Goal: Task Accomplishment & Management: Complete application form

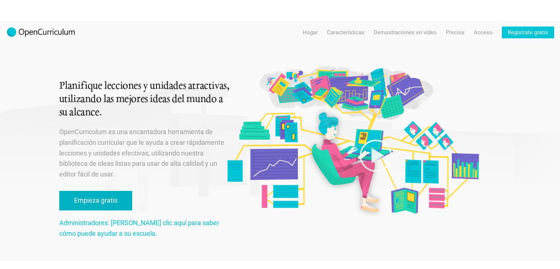
click at [95, 197] on font "Empieza gratis" at bounding box center [95, 200] width 43 height 8
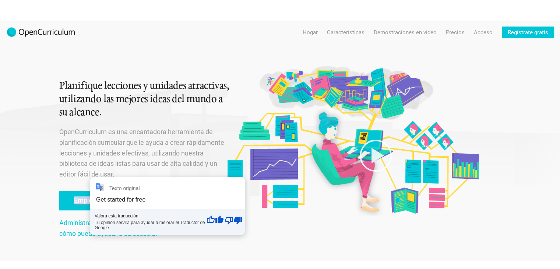
click at [95, 197] on div "Texto original Get started for free Valora esta traducción Tu opinión servirá p…" at bounding box center [167, 205] width 155 height 57
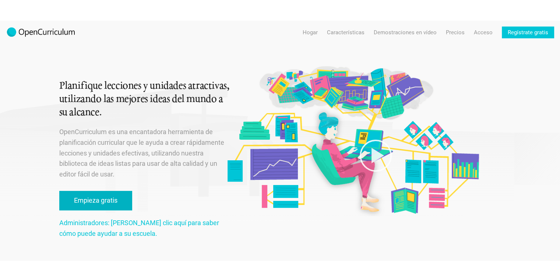
click at [84, 196] on font "Empieza gratis" at bounding box center [95, 200] width 43 height 8
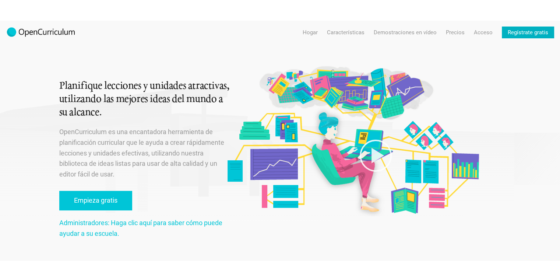
click at [522, 35] on font "Regístrate gratis" at bounding box center [528, 32] width 41 height 7
click at [515, 125] on div "Planifique lecciones y unidades atractivas, utilizando las mejores ideas del mu…" at bounding box center [280, 141] width 503 height 240
click at [511, 33] on font "Regístrate gratis" at bounding box center [528, 32] width 41 height 7
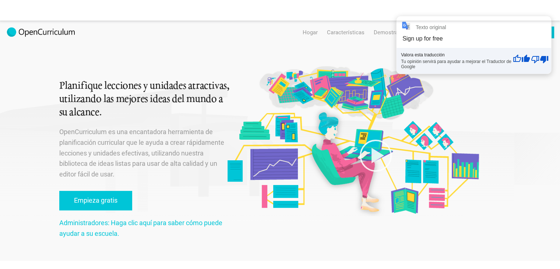
scroll to position [1, 0]
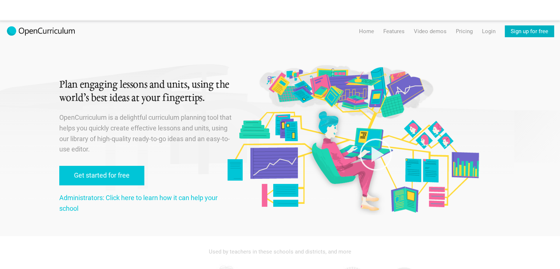
click at [522, 30] on link "Sign up for free" at bounding box center [529, 31] width 49 height 12
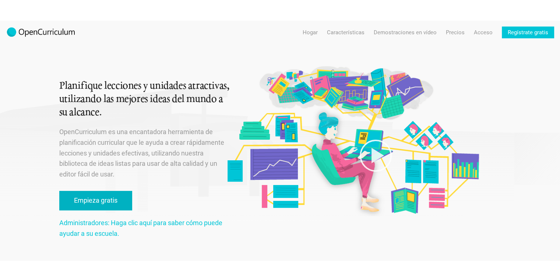
click at [83, 199] on font "Empieza gratis" at bounding box center [95, 200] width 43 height 8
click at [127, 224] on font "Administradores: Haga clic aquí para saber cómo puede ayudar a su escuela." at bounding box center [140, 228] width 163 height 18
